Goal: Transaction & Acquisition: Purchase product/service

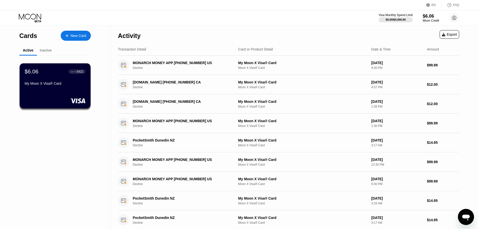
click at [75, 36] on div "New Card" at bounding box center [79, 36] width 16 height 4
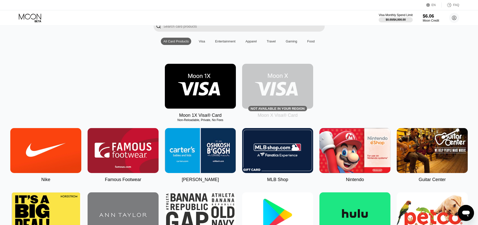
scroll to position [50, 0]
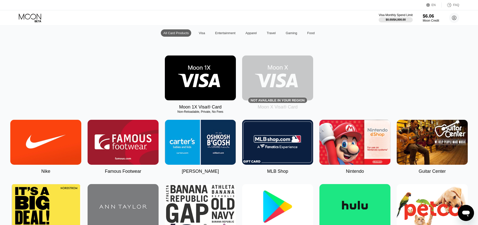
click at [189, 95] on img at bounding box center [200, 77] width 71 height 45
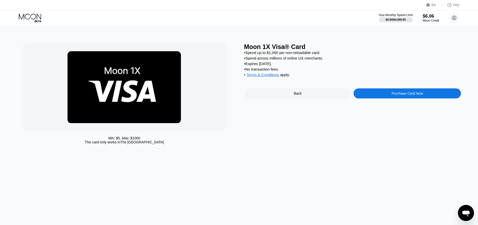
click at [395, 95] on div "Purchase Card Now" at bounding box center [407, 93] width 31 height 4
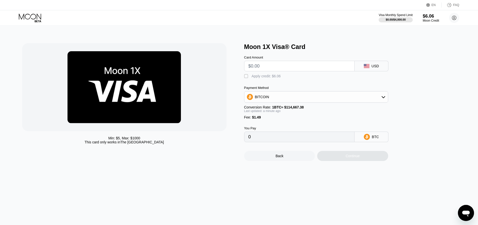
click at [313, 69] on input "text" at bounding box center [300, 66] width 102 height 10
type input "$2"
type input "0.00003044"
type input "$23"
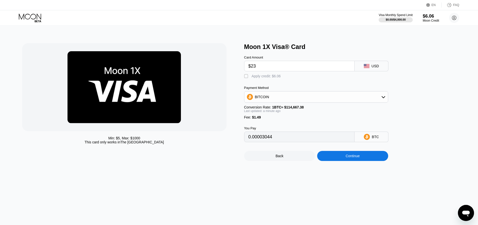
type input "0.00021358"
type input "$23"
click at [310, 101] on div "BITCOIN" at bounding box center [317, 97] width 144 height 10
click at [296, 121] on div "USDT on TRON" at bounding box center [316, 122] width 141 height 10
type input "24.74"
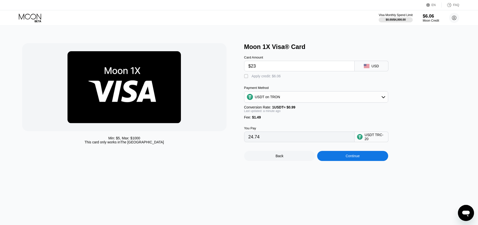
click at [320, 117] on div "Payment Method USDT on TRON Conversion Rate: 1 USDT ≈ $0.99 Last updated: a min…" at bounding box center [316, 102] width 144 height 33
click at [359, 158] on div "Continue" at bounding box center [353, 156] width 14 height 4
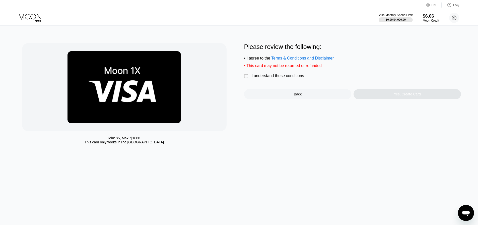
click at [281, 78] on div "I understand these conditions" at bounding box center [278, 76] width 52 height 5
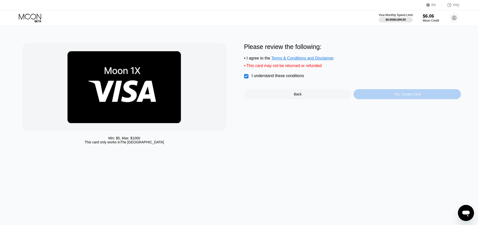
click at [383, 97] on div "Yes, Create Card" at bounding box center [407, 94] width 107 height 10
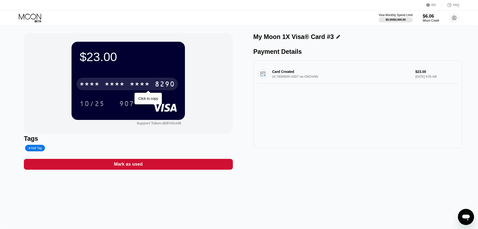
click at [136, 86] on div "* * * *" at bounding box center [140, 85] width 20 height 8
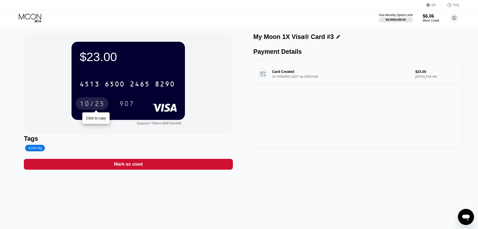
click at [92, 106] on div "10/25" at bounding box center [92, 104] width 25 height 8
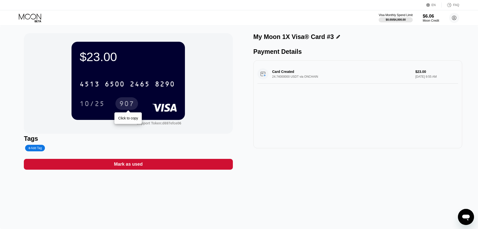
click at [121, 105] on div "907" at bounding box center [126, 104] width 15 height 8
